Goal: Task Accomplishment & Management: Manage account settings

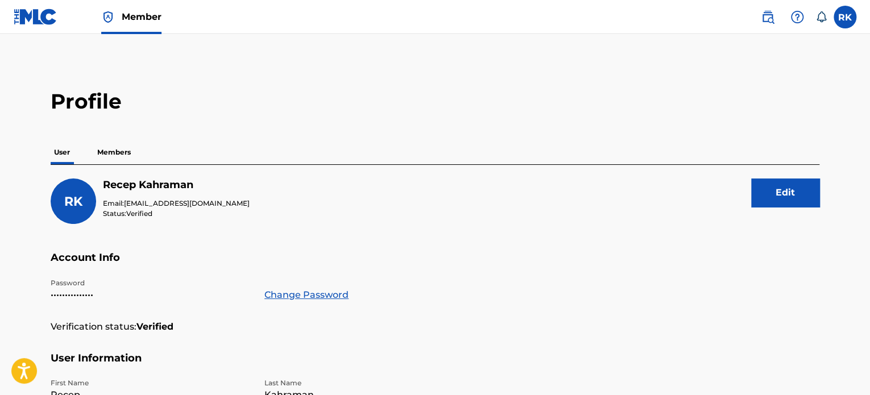
click at [119, 150] on p "Members" at bounding box center [114, 152] width 40 height 24
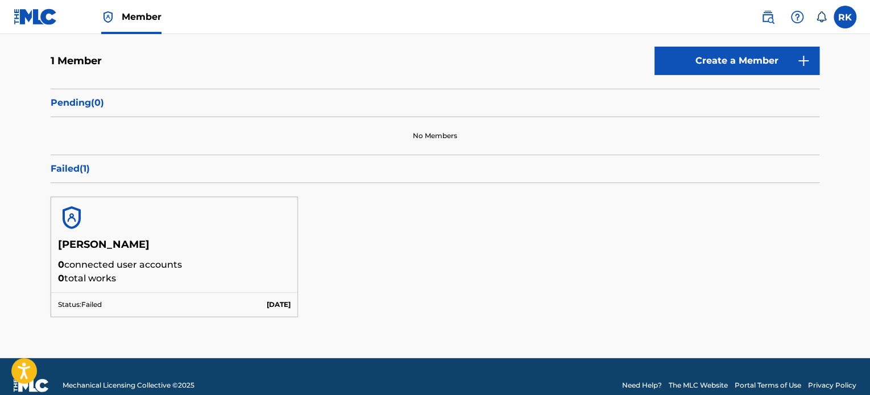
scroll to position [148, 0]
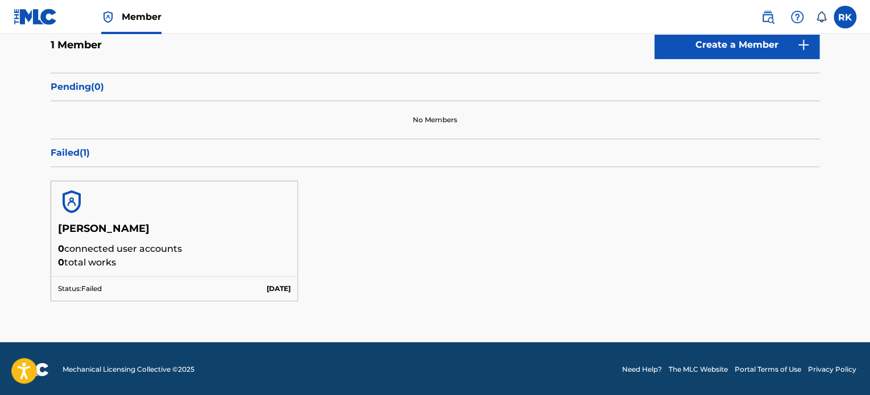
click at [209, 209] on div at bounding box center [174, 201] width 246 height 41
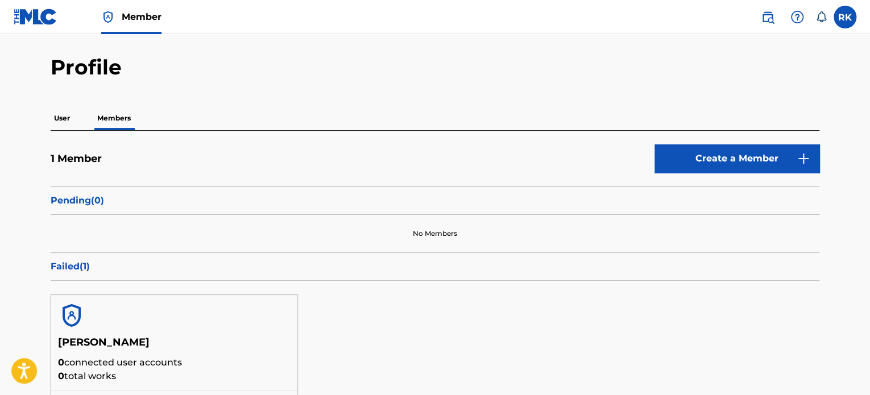
scroll to position [0, 0]
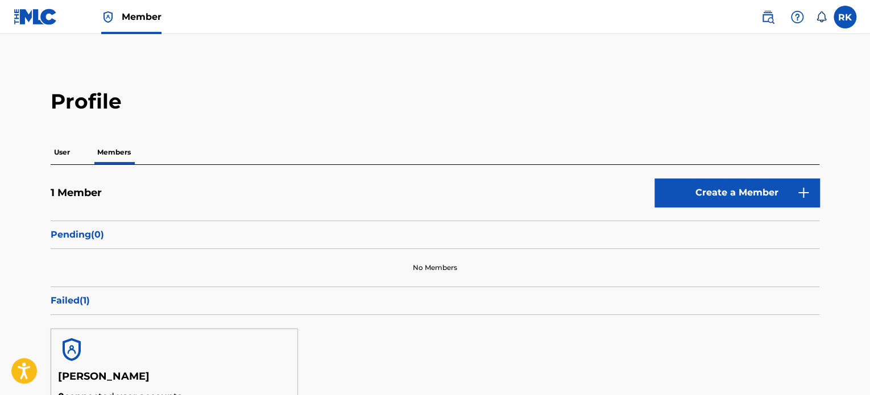
click at [71, 201] on div "1 Member Create a Member" at bounding box center [435, 200] width 769 height 42
click at [86, 234] on p "Pending ( 0 )" at bounding box center [435, 235] width 769 height 14
click at [78, 198] on h5 "1 Member" at bounding box center [76, 193] width 51 height 13
click at [38, 19] on img at bounding box center [36, 17] width 44 height 16
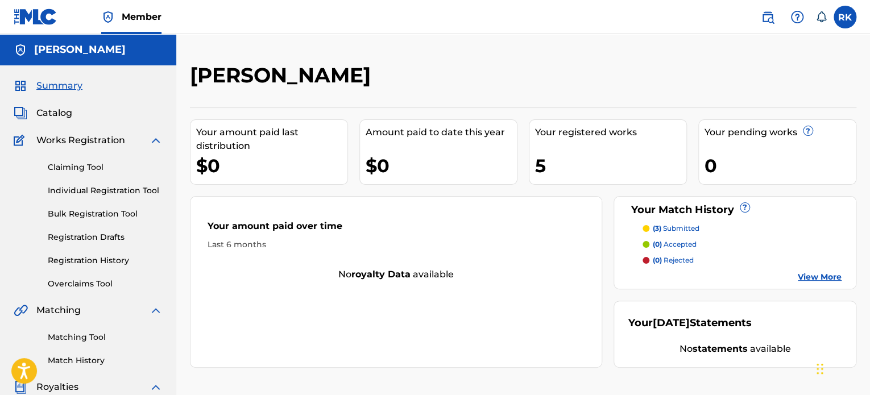
click at [156, 139] on img at bounding box center [156, 141] width 14 height 14
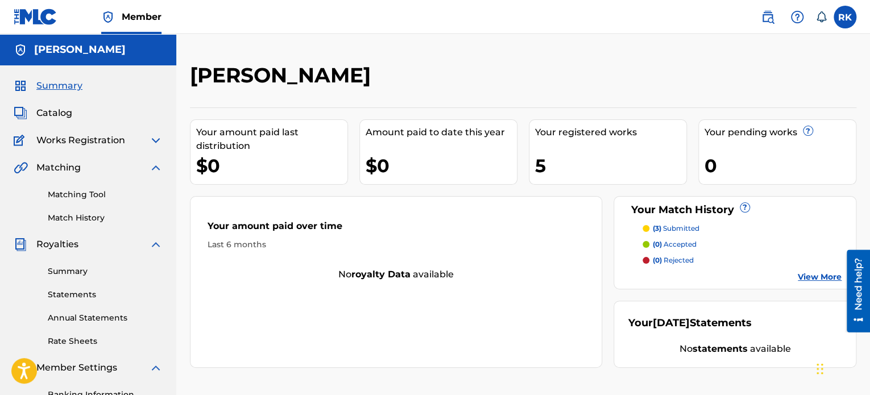
click at [160, 246] on img at bounding box center [156, 245] width 14 height 14
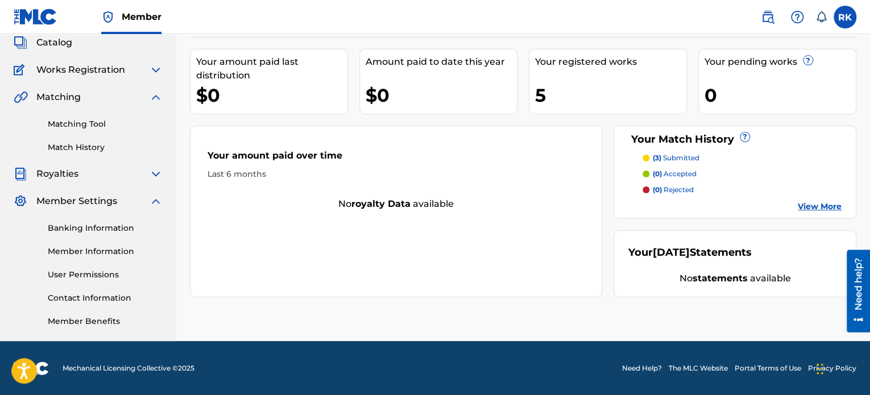
click at [153, 200] on img at bounding box center [156, 201] width 14 height 14
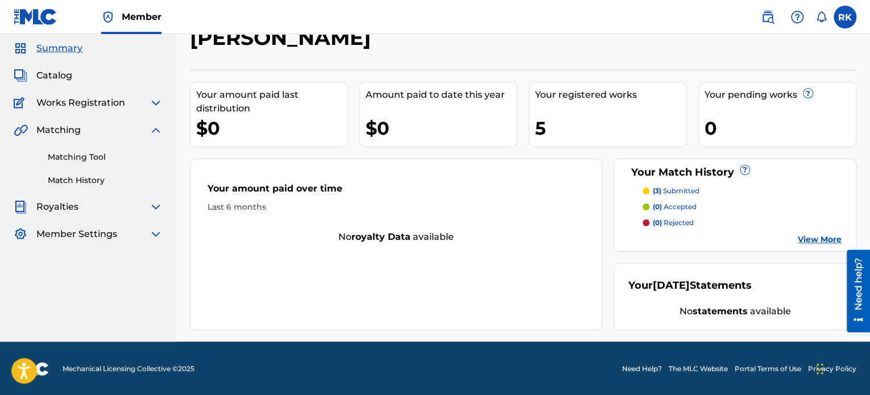
click at [153, 127] on img at bounding box center [156, 130] width 14 height 14
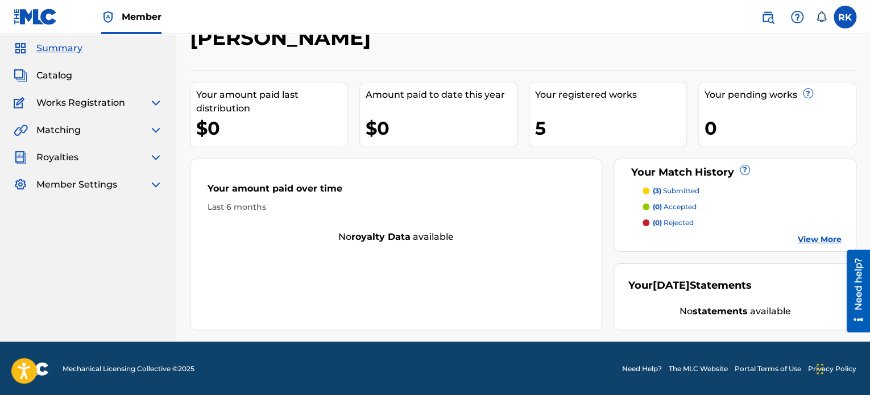
click at [163, 183] on div "Summary Catalog Works Registration Claiming Tool Individual Registration Tool B…" at bounding box center [88, 116] width 176 height 177
click at [152, 181] on img at bounding box center [156, 185] width 14 height 14
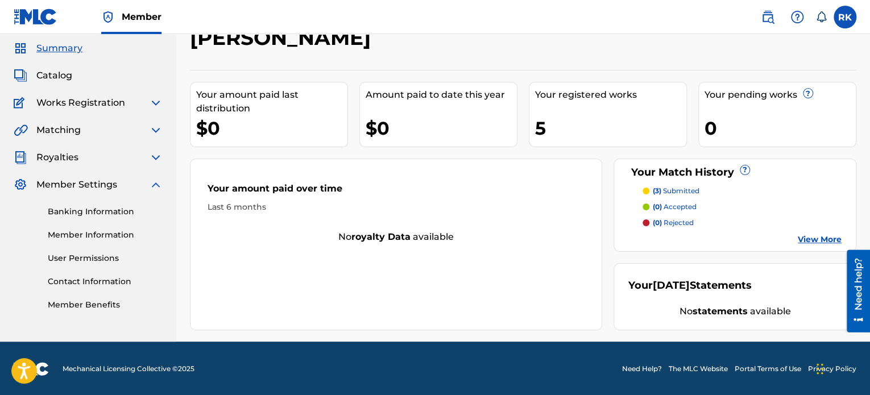
click at [102, 214] on link "Banking Information" at bounding box center [105, 212] width 115 height 12
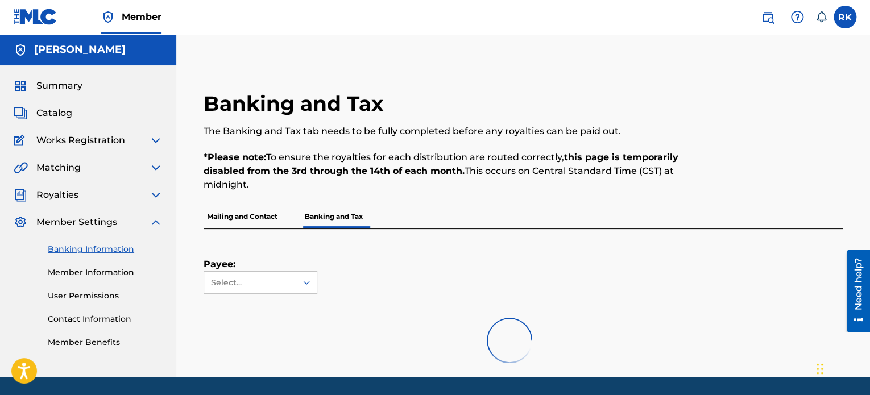
click at [237, 216] on p "Mailing and Contact" at bounding box center [242, 217] width 77 height 24
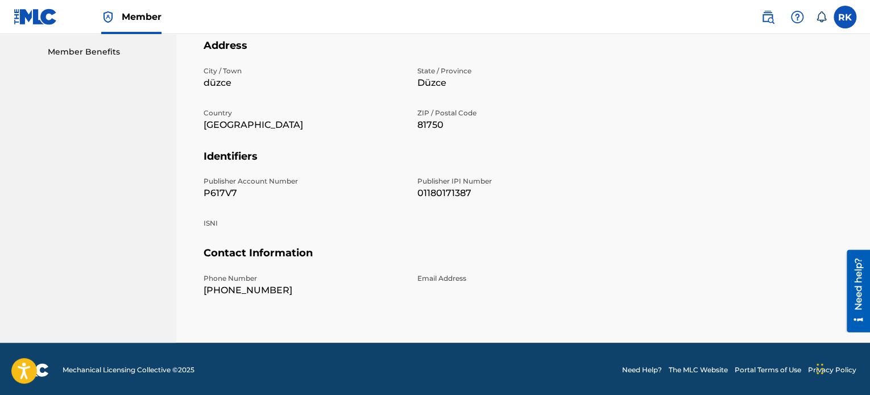
scroll to position [292, 0]
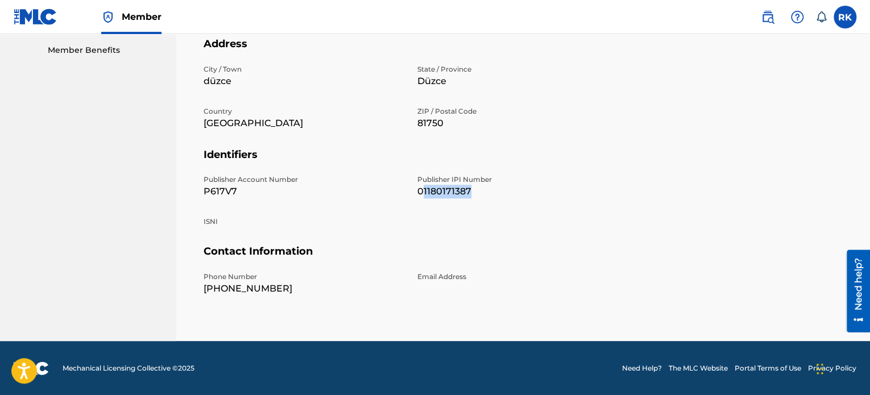
drag, startPoint x: 424, startPoint y: 192, endPoint x: 494, endPoint y: 200, distance: 70.5
click at [494, 200] on div "Publisher Account Number P617V7 Publisher IPI Number 01180171387 ISNI" at bounding box center [411, 210] width 414 height 71
click at [641, 52] on h5 "Address" at bounding box center [523, 51] width 639 height 27
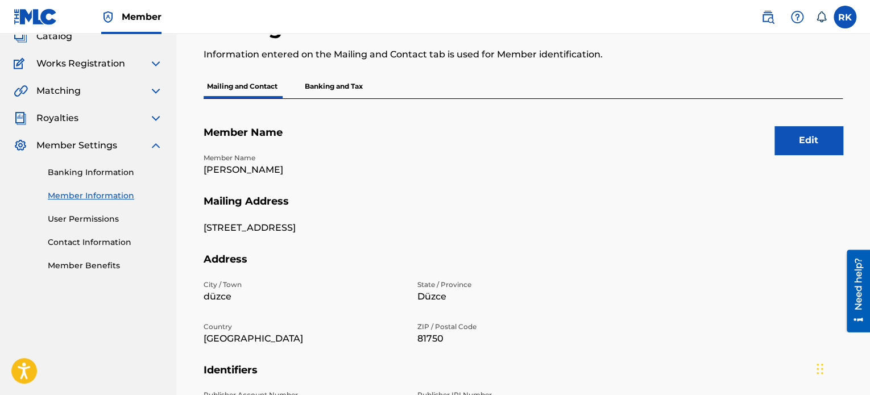
scroll to position [65, 0]
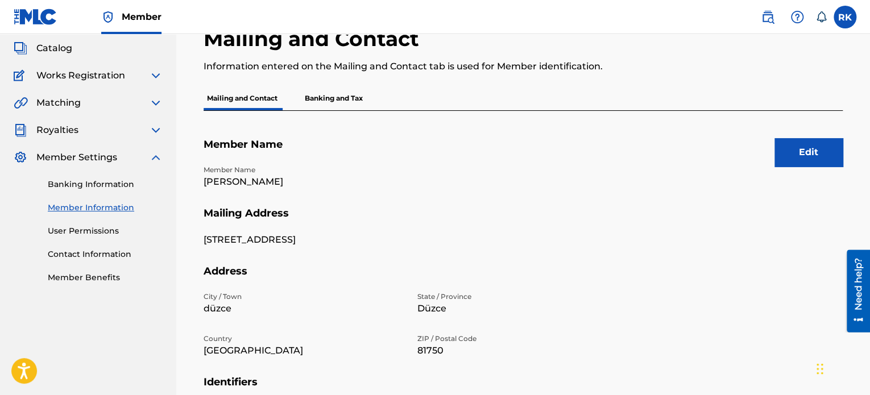
click at [85, 179] on link "Banking Information" at bounding box center [105, 185] width 115 height 12
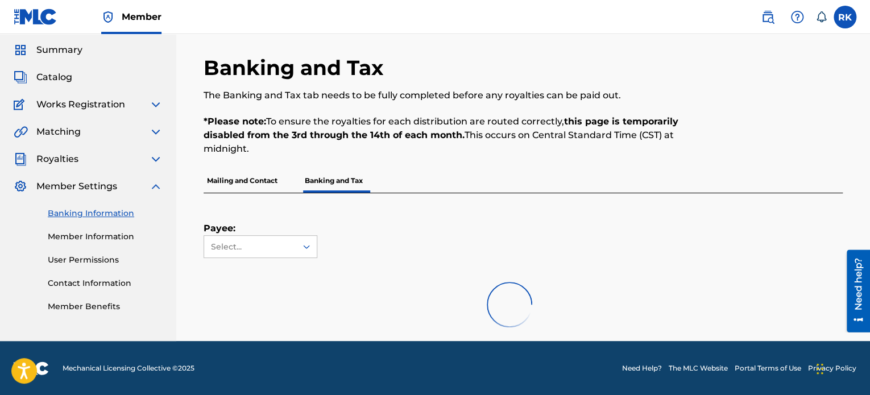
scroll to position [21, 0]
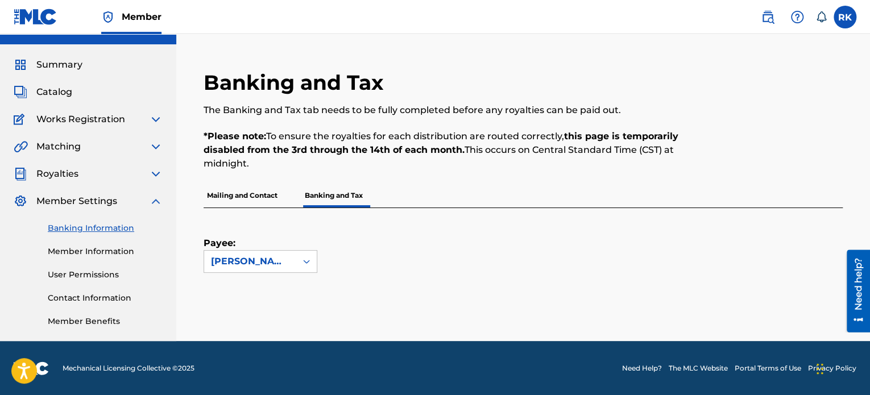
click at [104, 273] on link "User Permissions" at bounding box center [105, 275] width 115 height 12
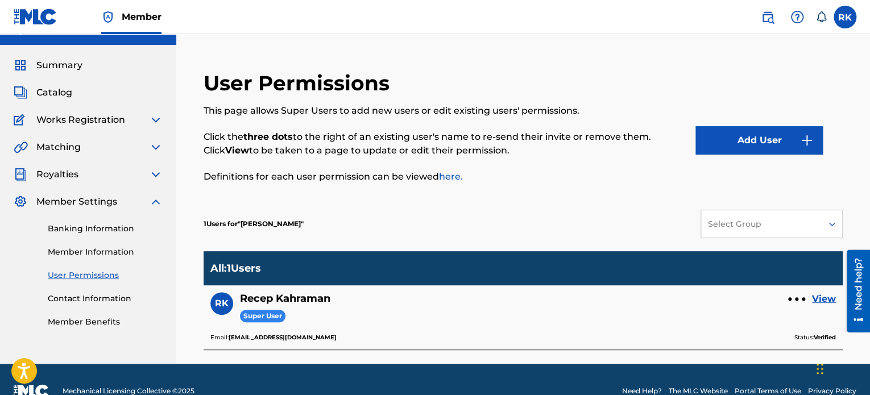
scroll to position [43, 0]
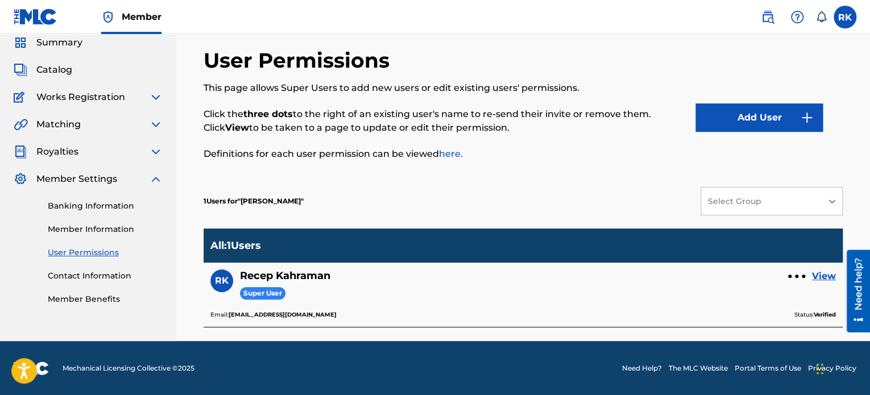
click at [110, 271] on link "Contact Information" at bounding box center [105, 276] width 115 height 12
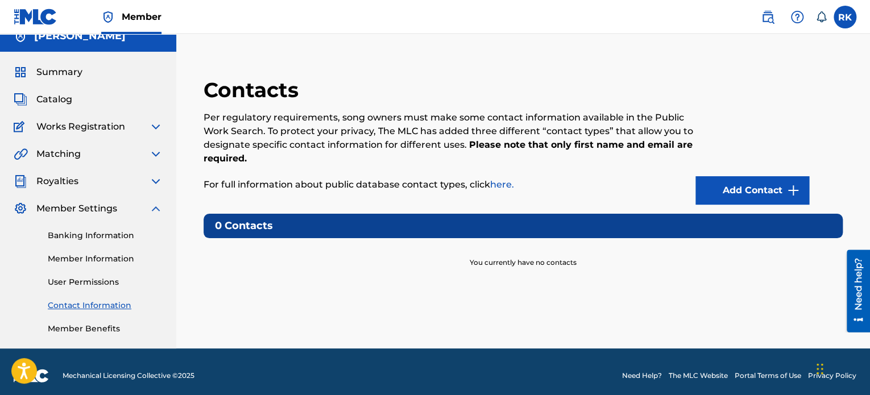
scroll to position [21, 0]
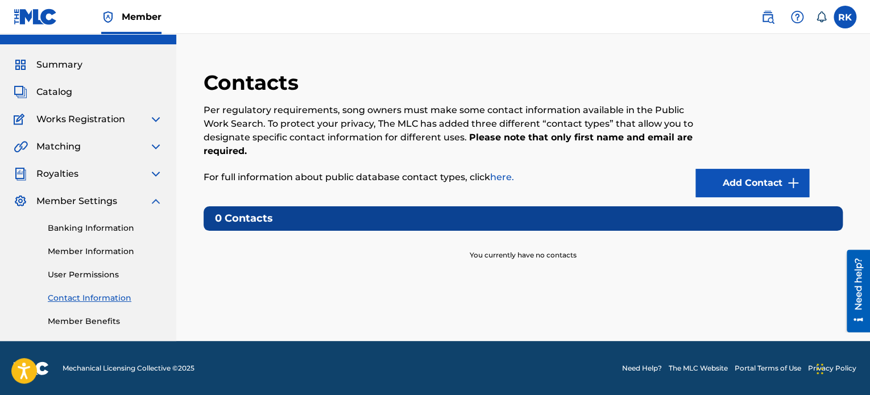
click at [97, 227] on link "Banking Information" at bounding box center [105, 228] width 115 height 12
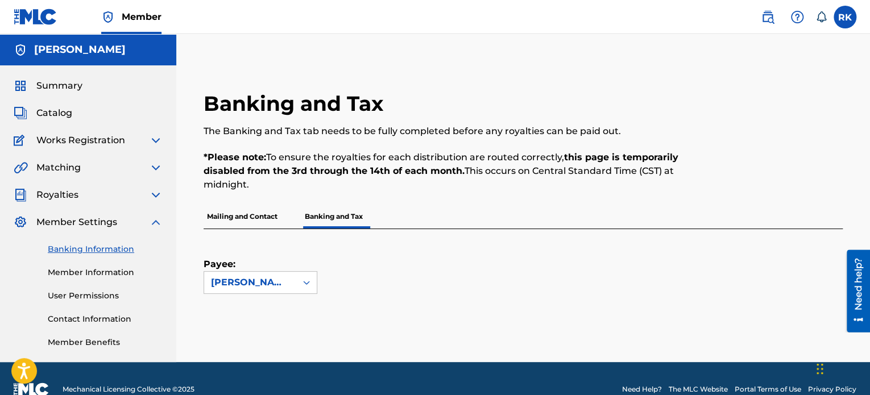
click at [103, 344] on link "Member Benefits" at bounding box center [105, 343] width 115 height 12
